Goal: Task Accomplishment & Management: Use online tool/utility

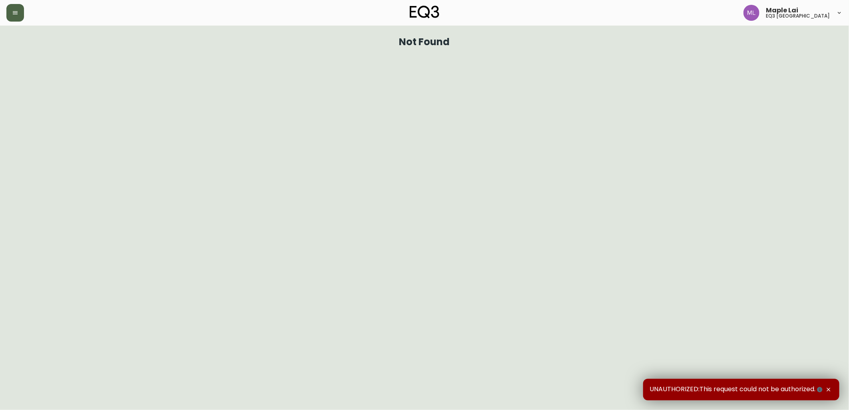
click at [18, 13] on icon "button" at bounding box center [15, 13] width 6 height 6
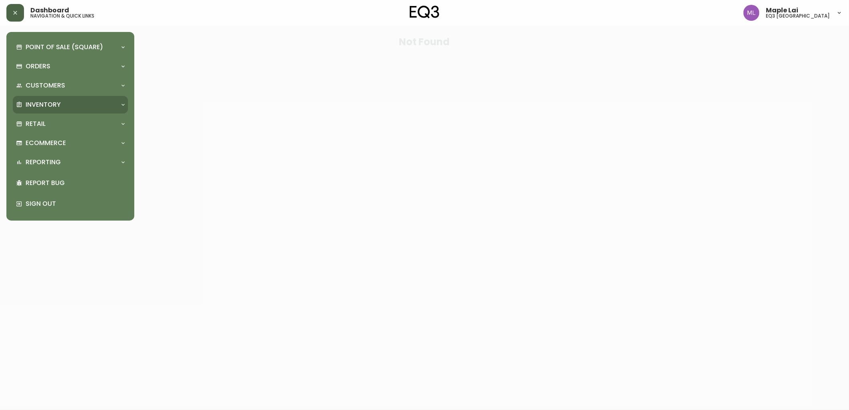
click at [58, 105] on p "Inventory" at bounding box center [43, 104] width 35 height 9
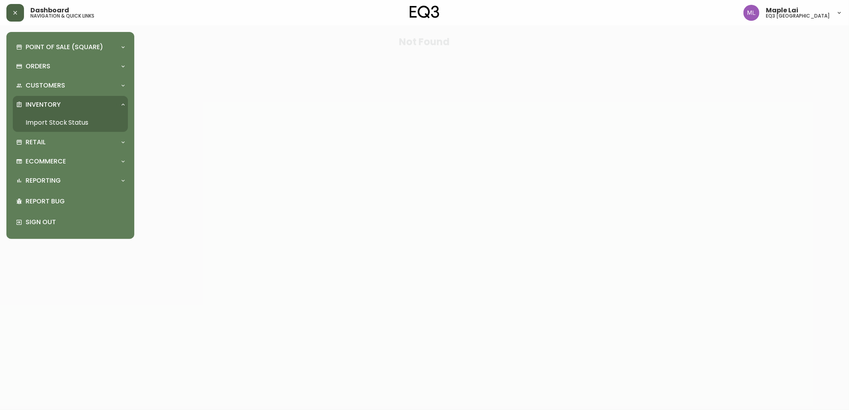
click at [51, 119] on link "Import Stock Status" at bounding box center [70, 122] width 115 height 18
